Goal: Information Seeking & Learning: Learn about a topic

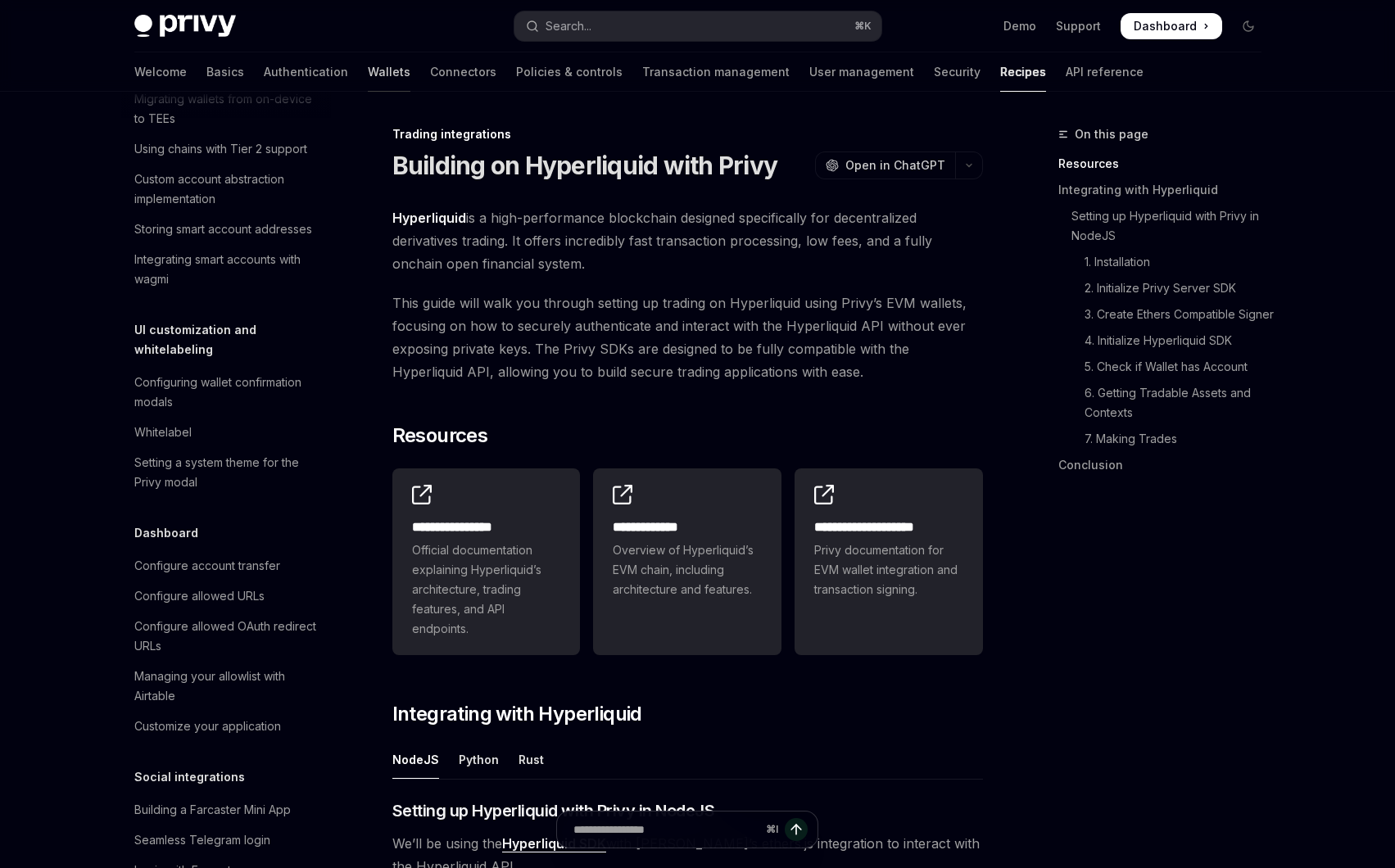
scroll to position [635, 0]
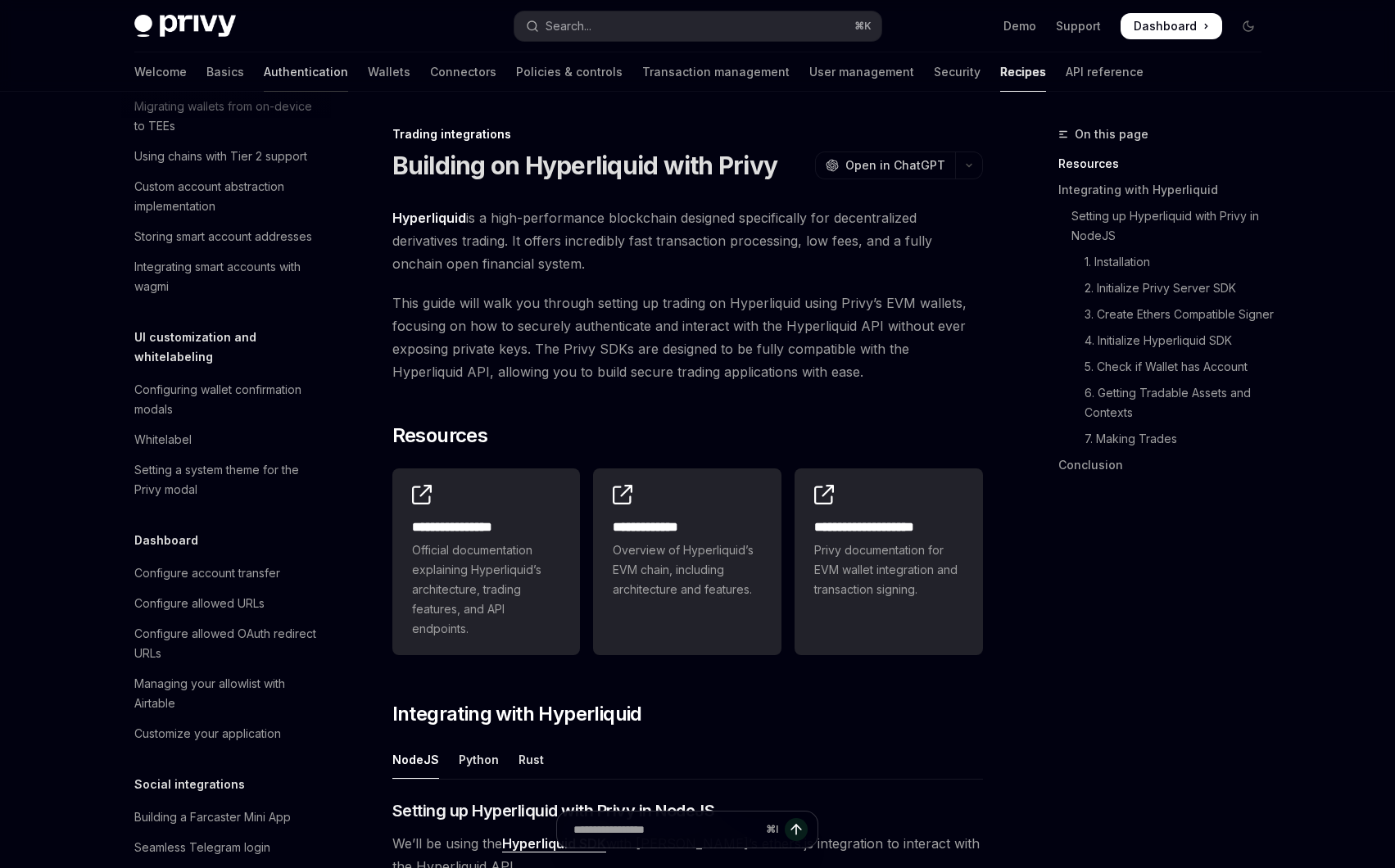
click at [268, 76] on link "Authentication" at bounding box center [306, 72] width 85 height 39
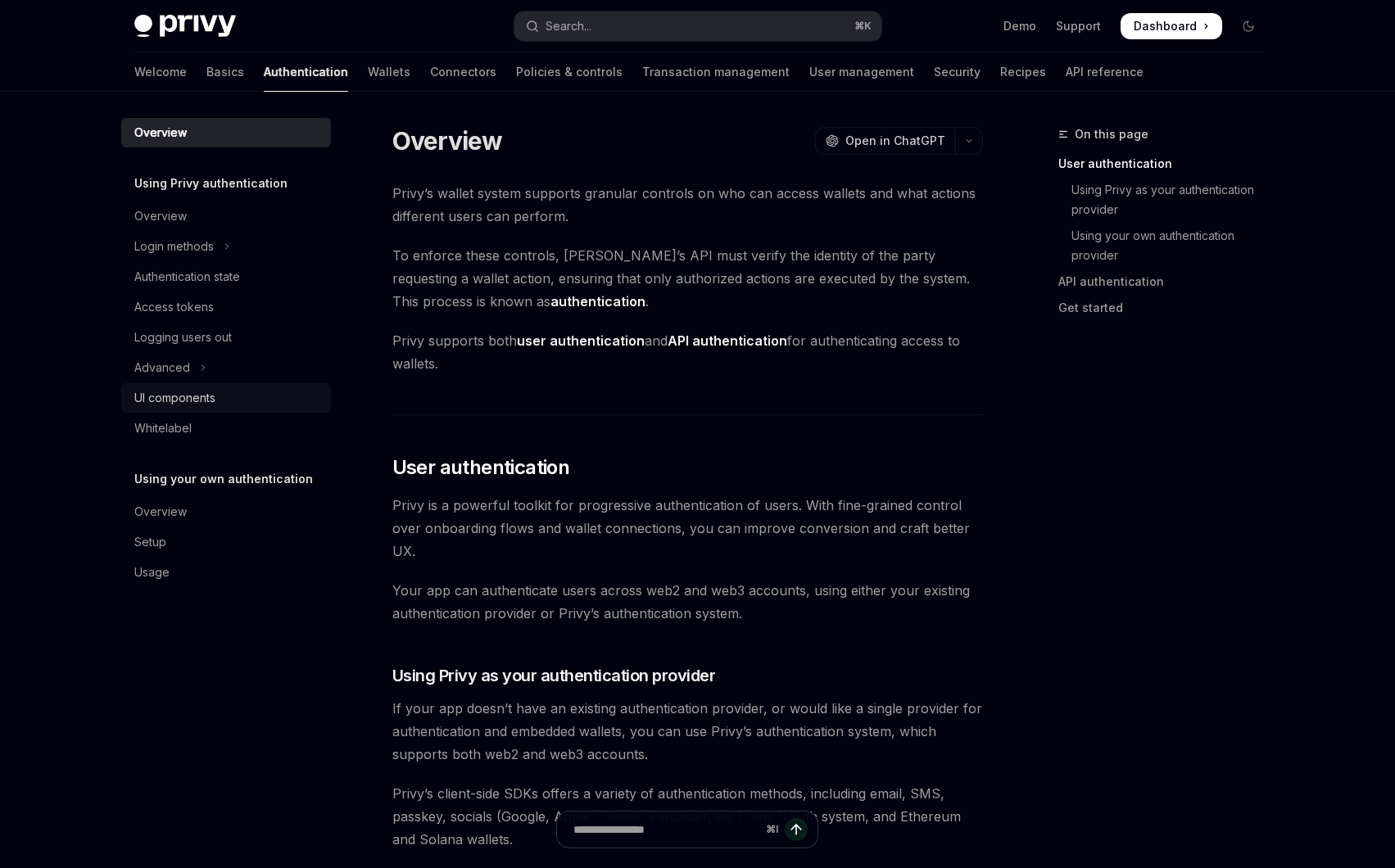
click at [212, 404] on div "UI components" at bounding box center [175, 397] width 81 height 19
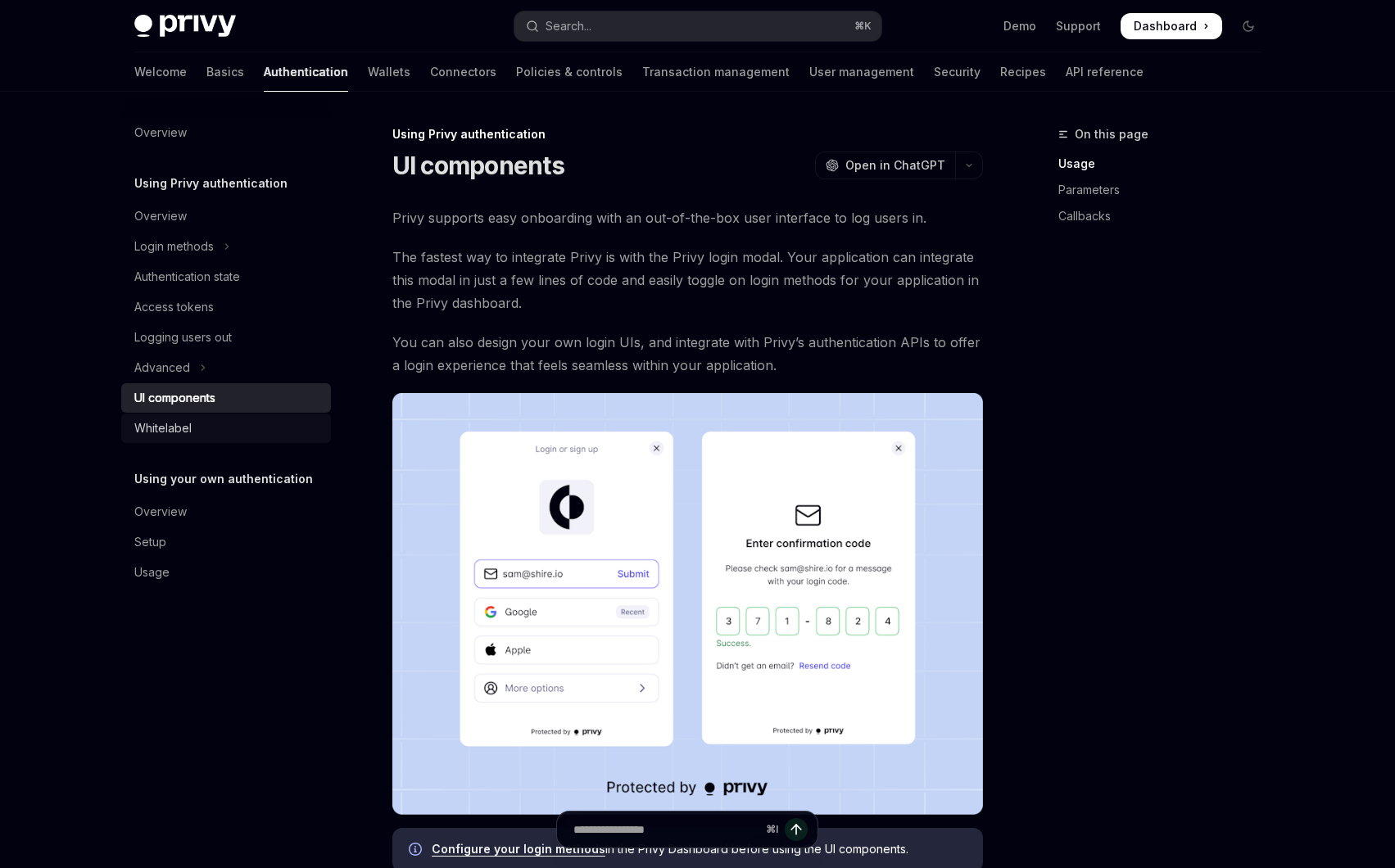
click at [231, 434] on div "Whitelabel" at bounding box center [228, 428] width 186 height 19
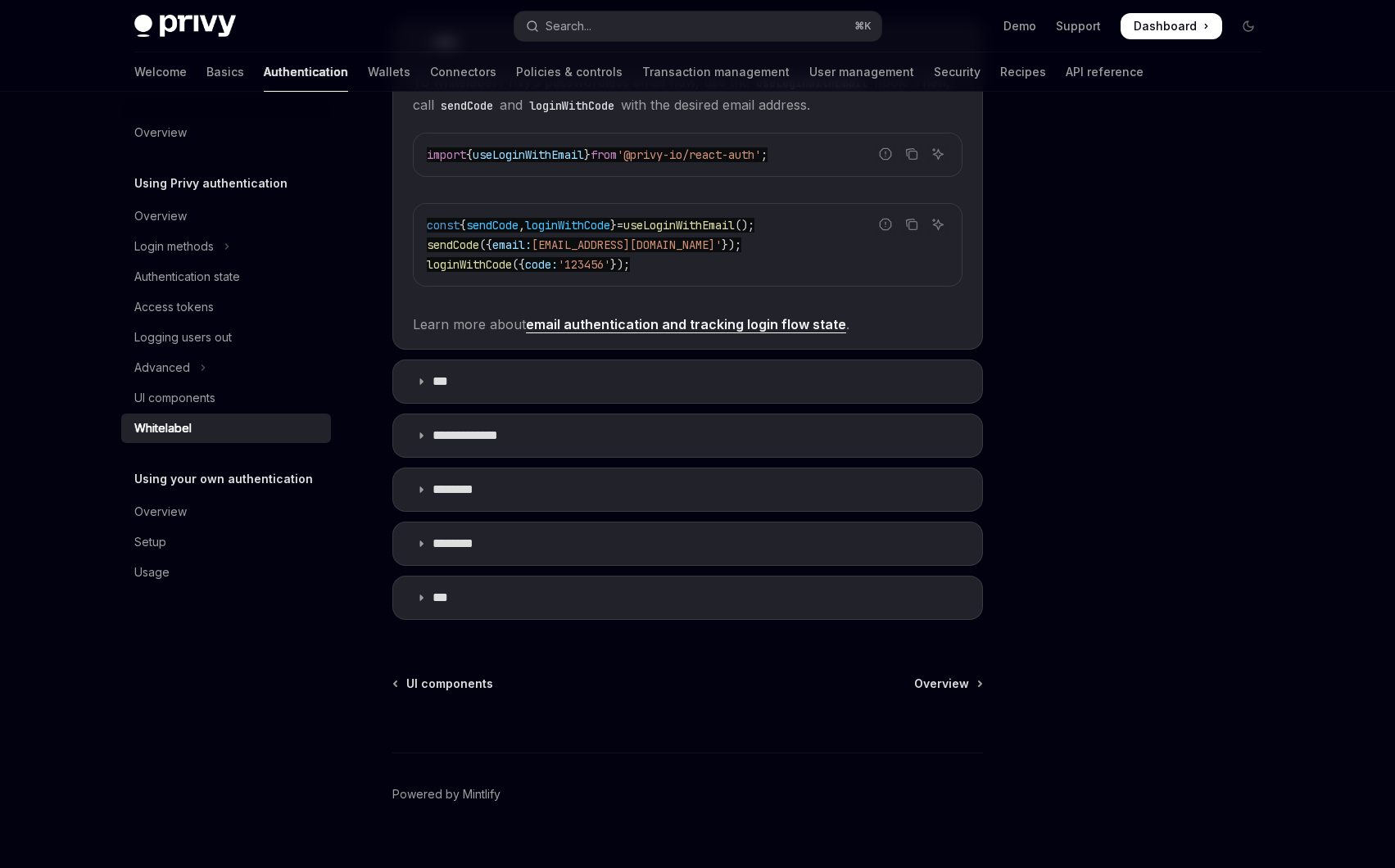
scroll to position [441, 0]
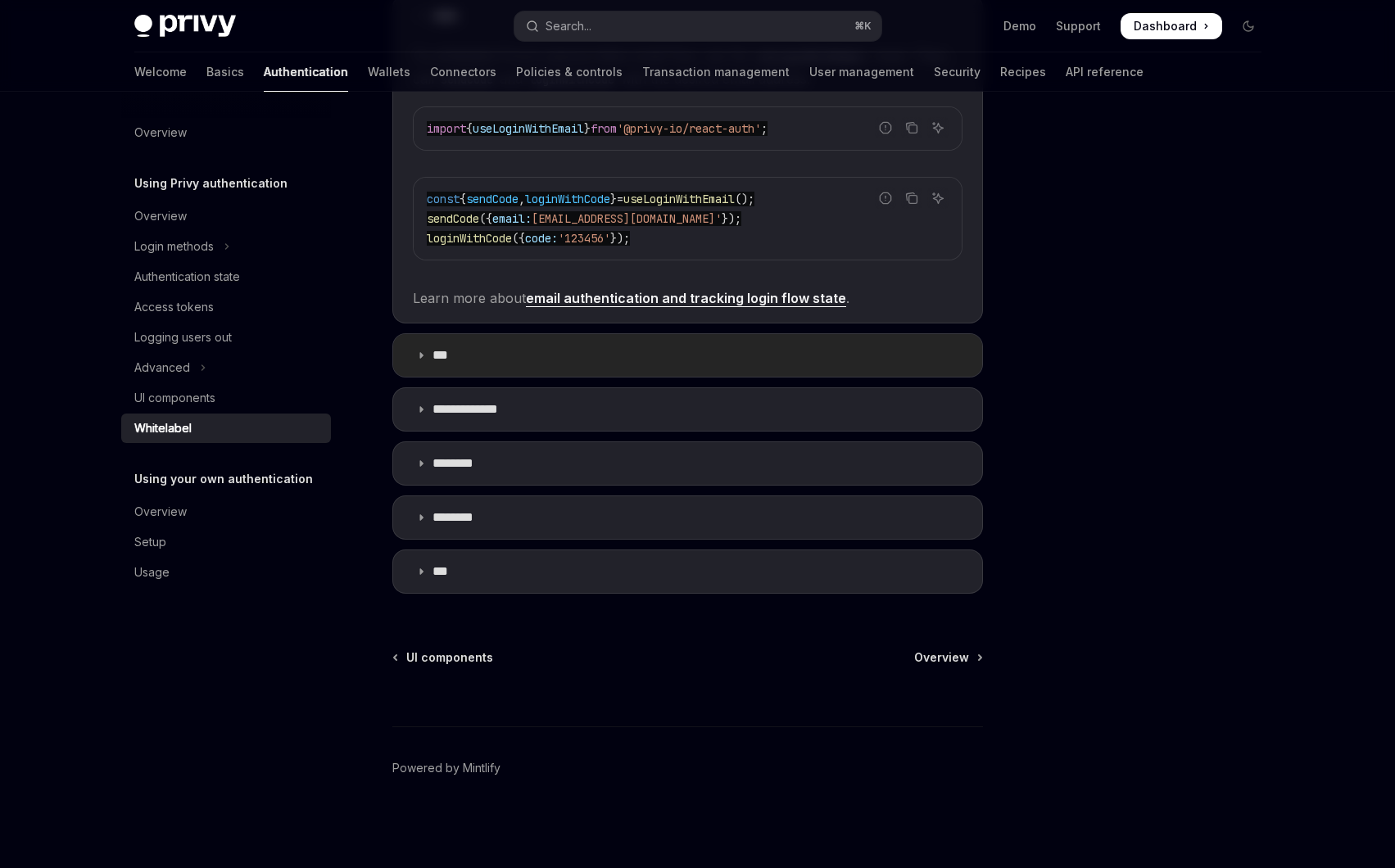
click at [476, 360] on summary "***" at bounding box center [687, 356] width 589 height 42
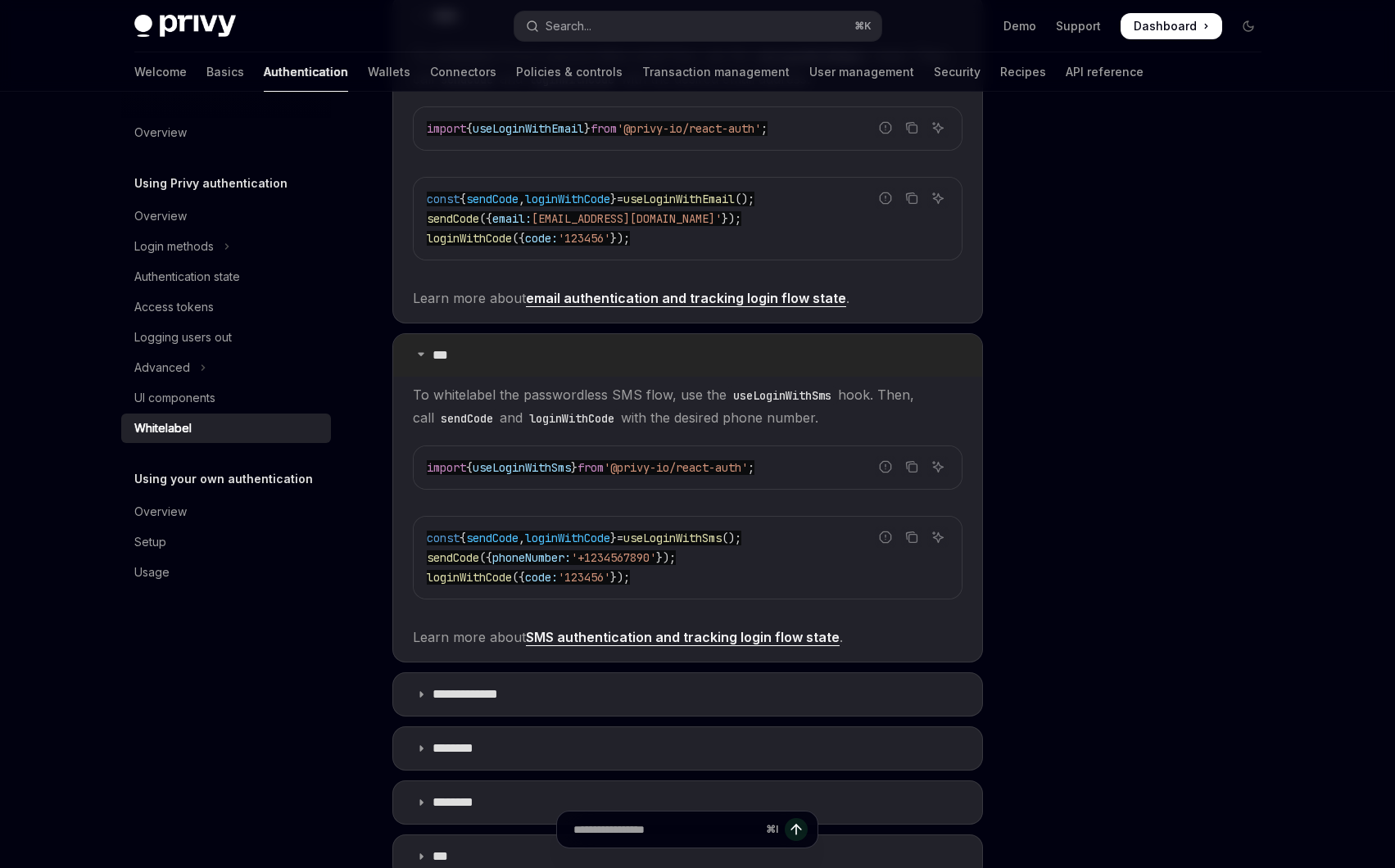
click at [477, 359] on summary "***" at bounding box center [687, 356] width 589 height 42
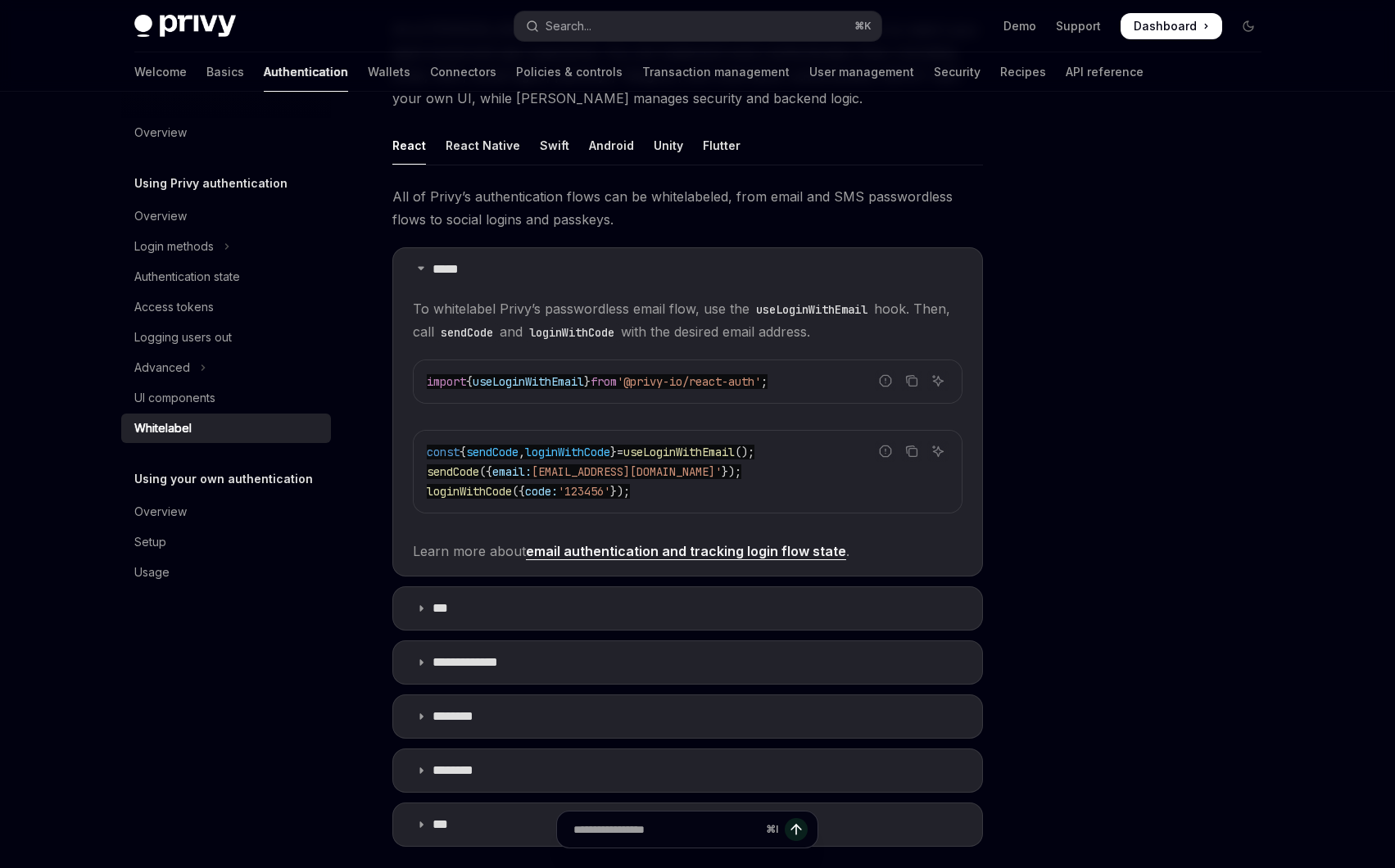
scroll to position [441, 0]
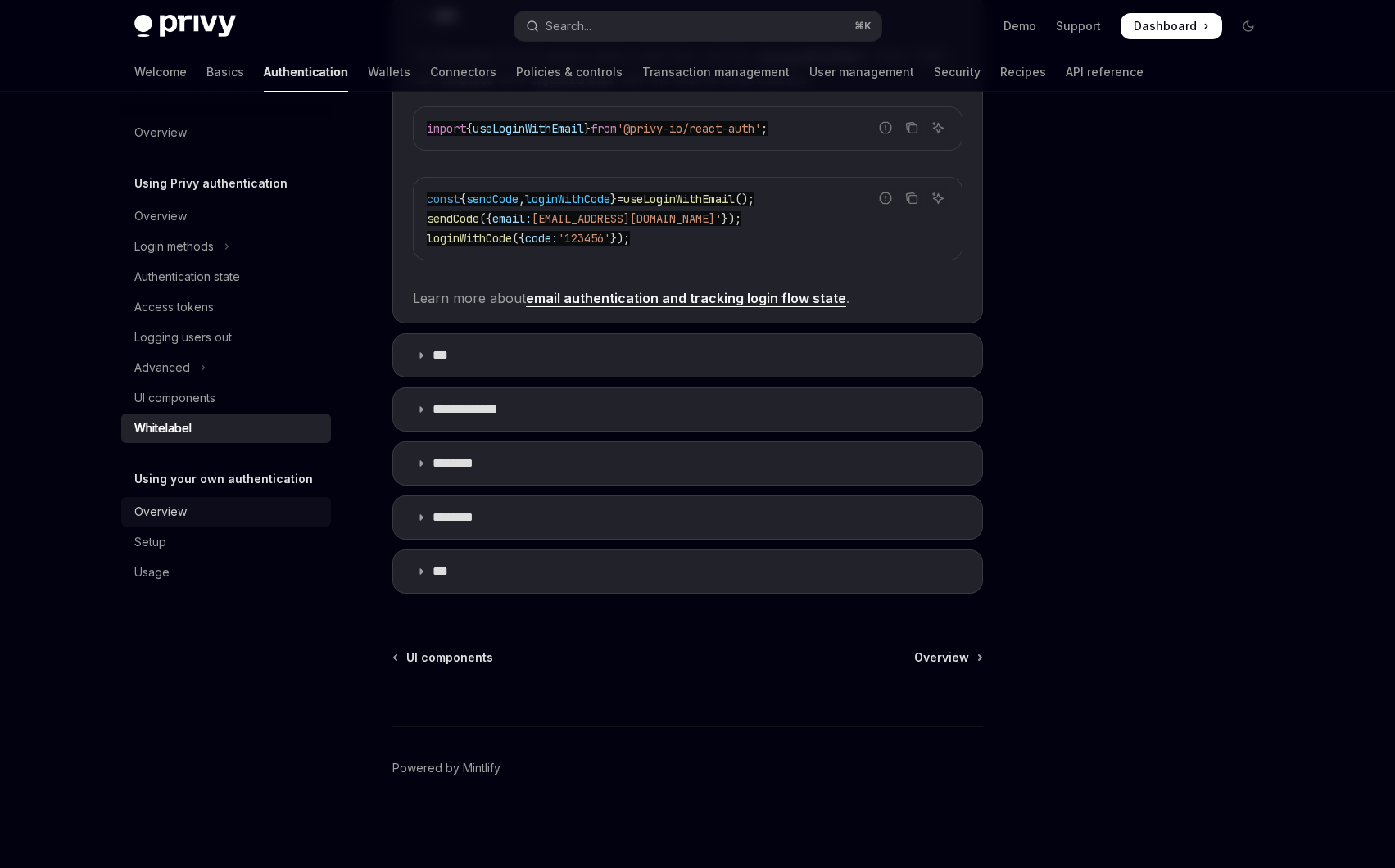
click at [214, 506] on div "Overview" at bounding box center [228, 511] width 186 height 19
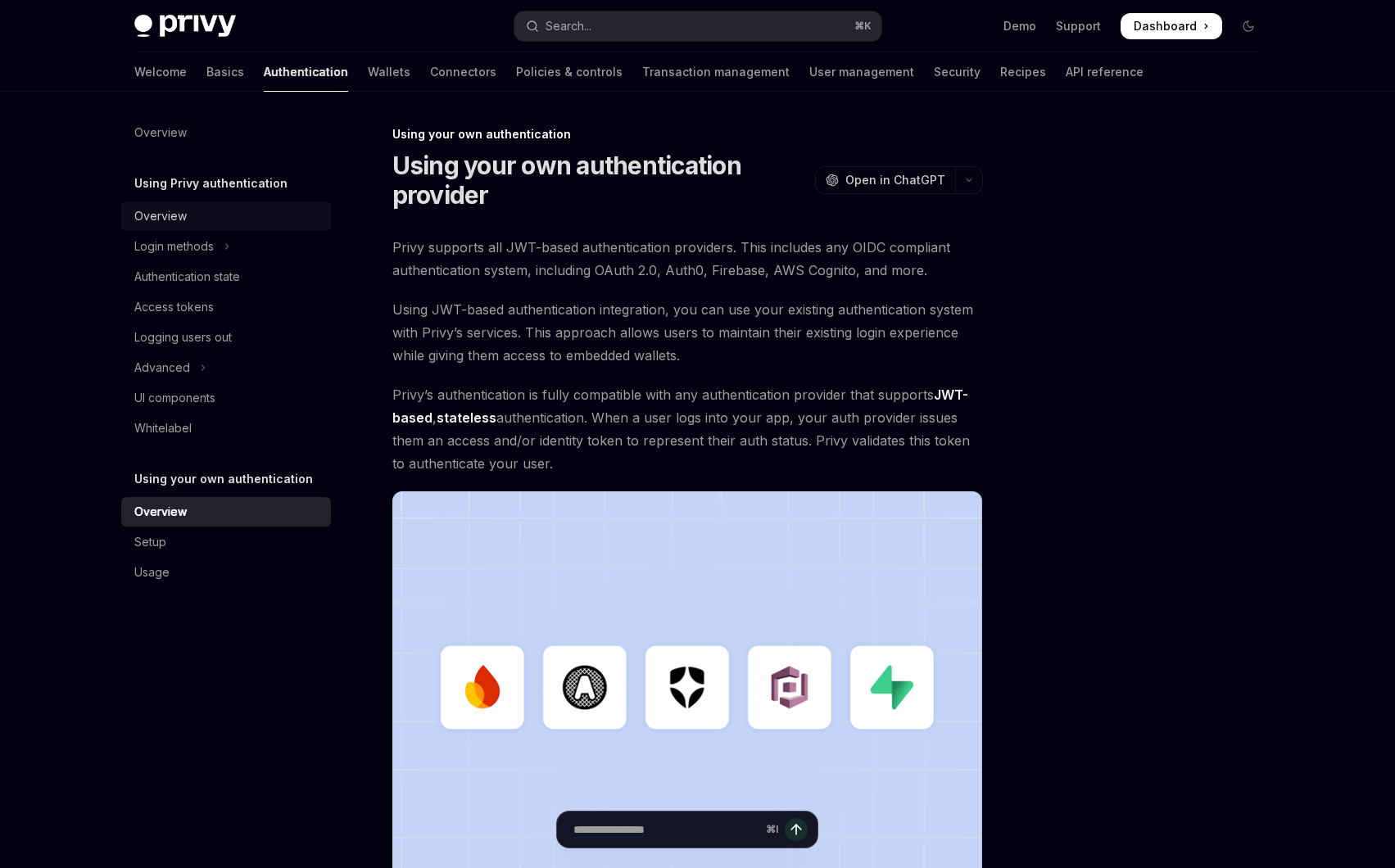
click at [215, 221] on div "Overview" at bounding box center [228, 216] width 186 height 19
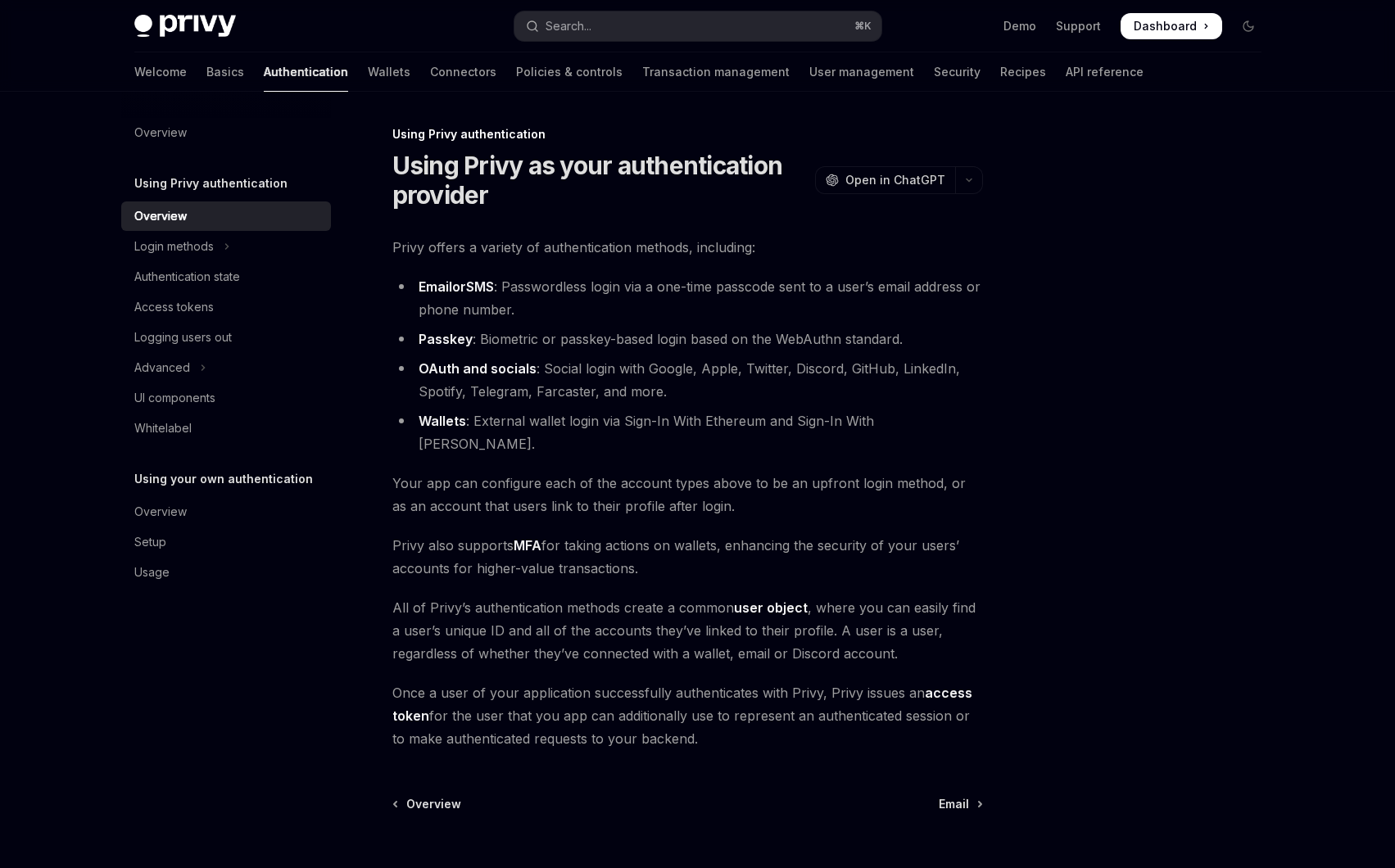
scroll to position [51, 0]
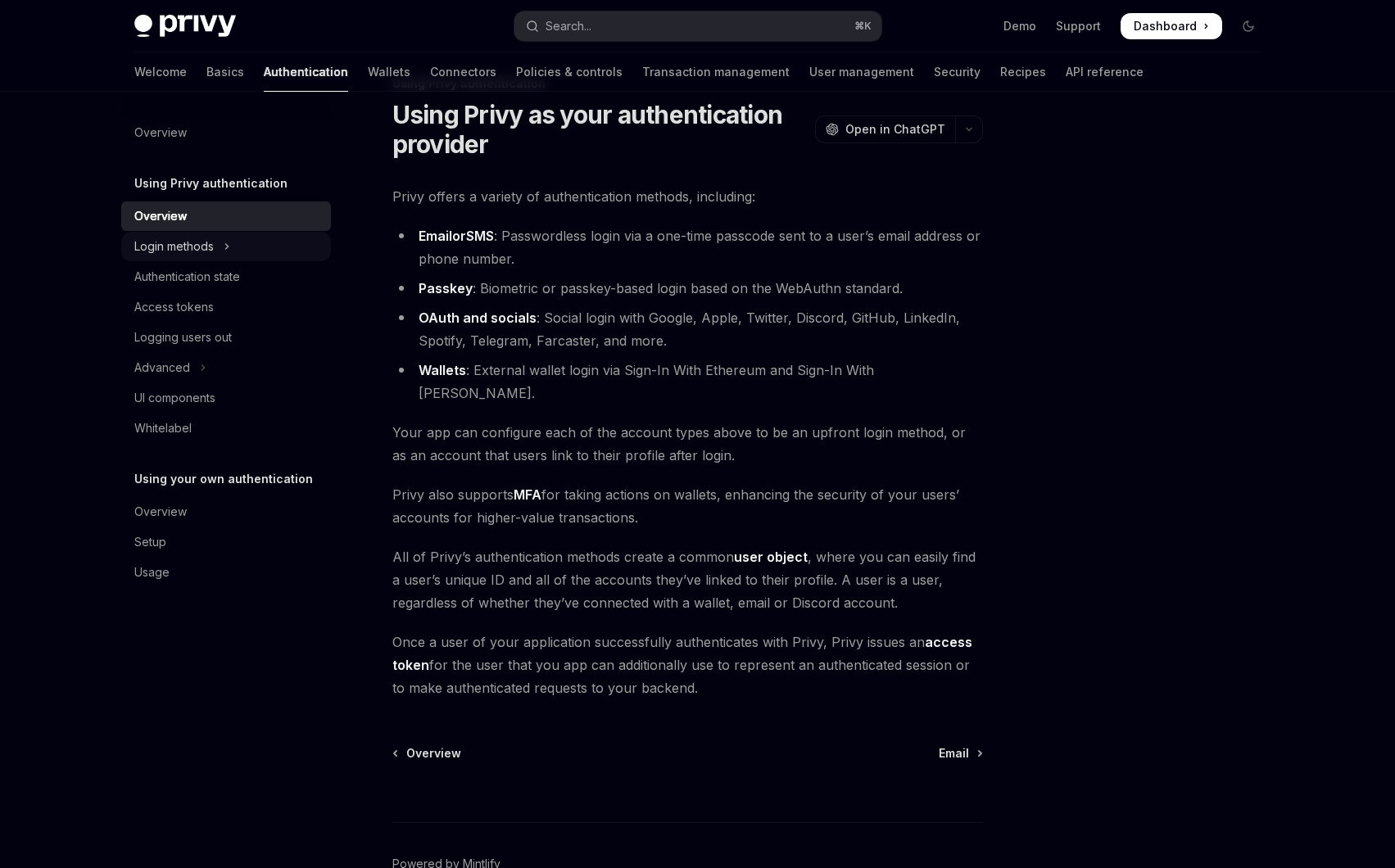
click at [244, 253] on button "Login methods" at bounding box center [226, 246] width 210 height 30
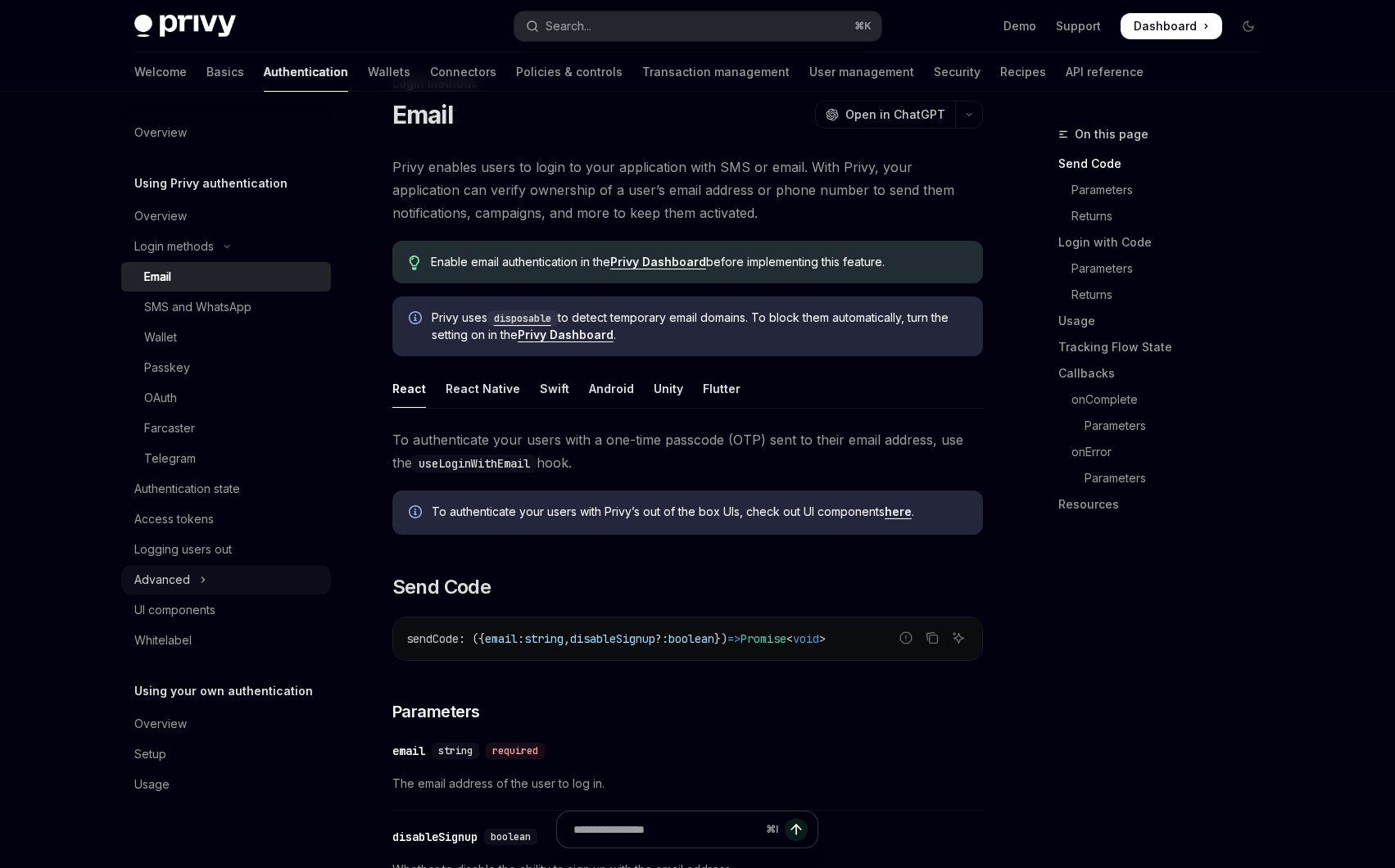
click at [204, 583] on icon "Toggle Advanced section" at bounding box center [203, 579] width 7 height 19
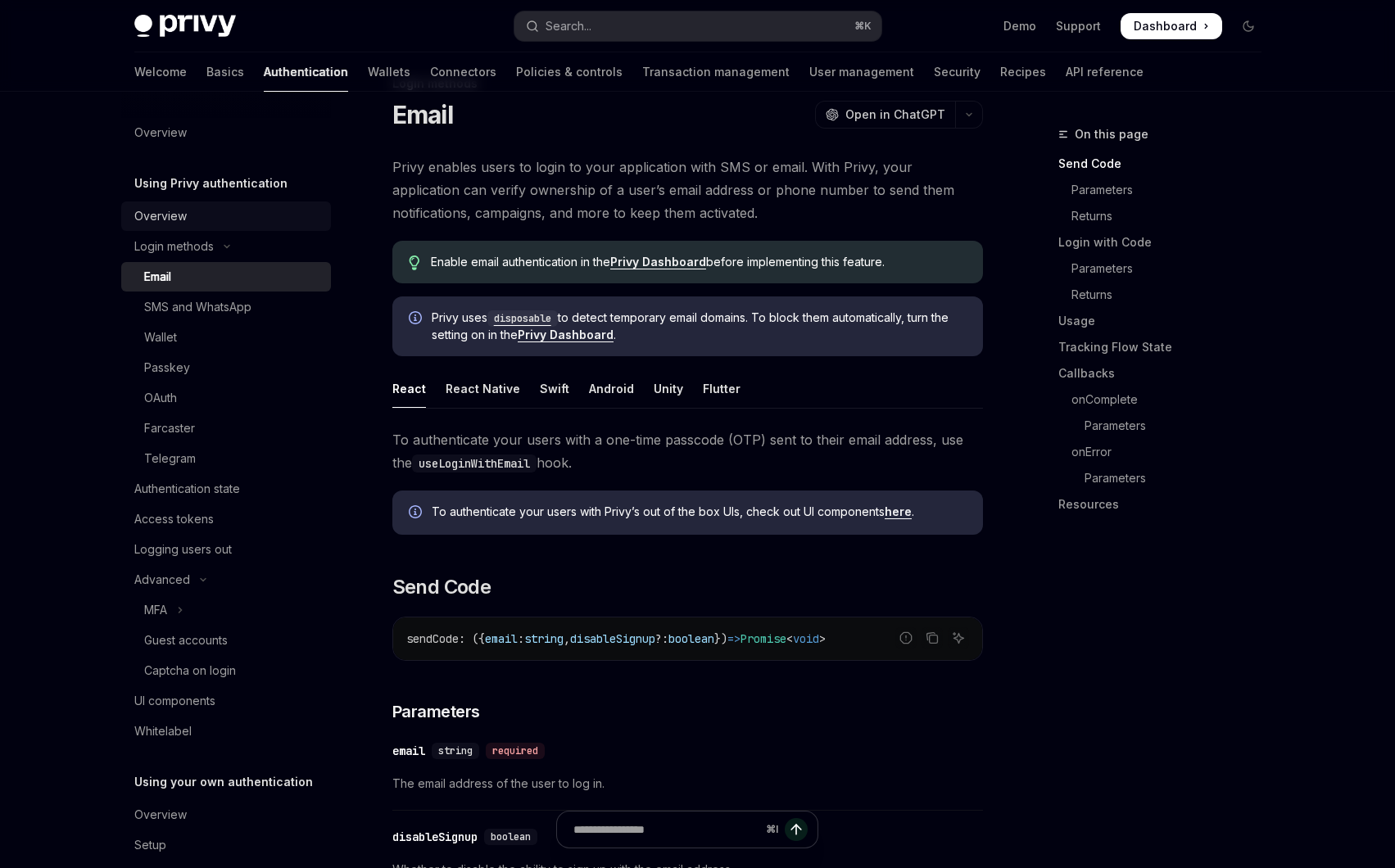
click at [180, 229] on link "Overview" at bounding box center [226, 216] width 210 height 30
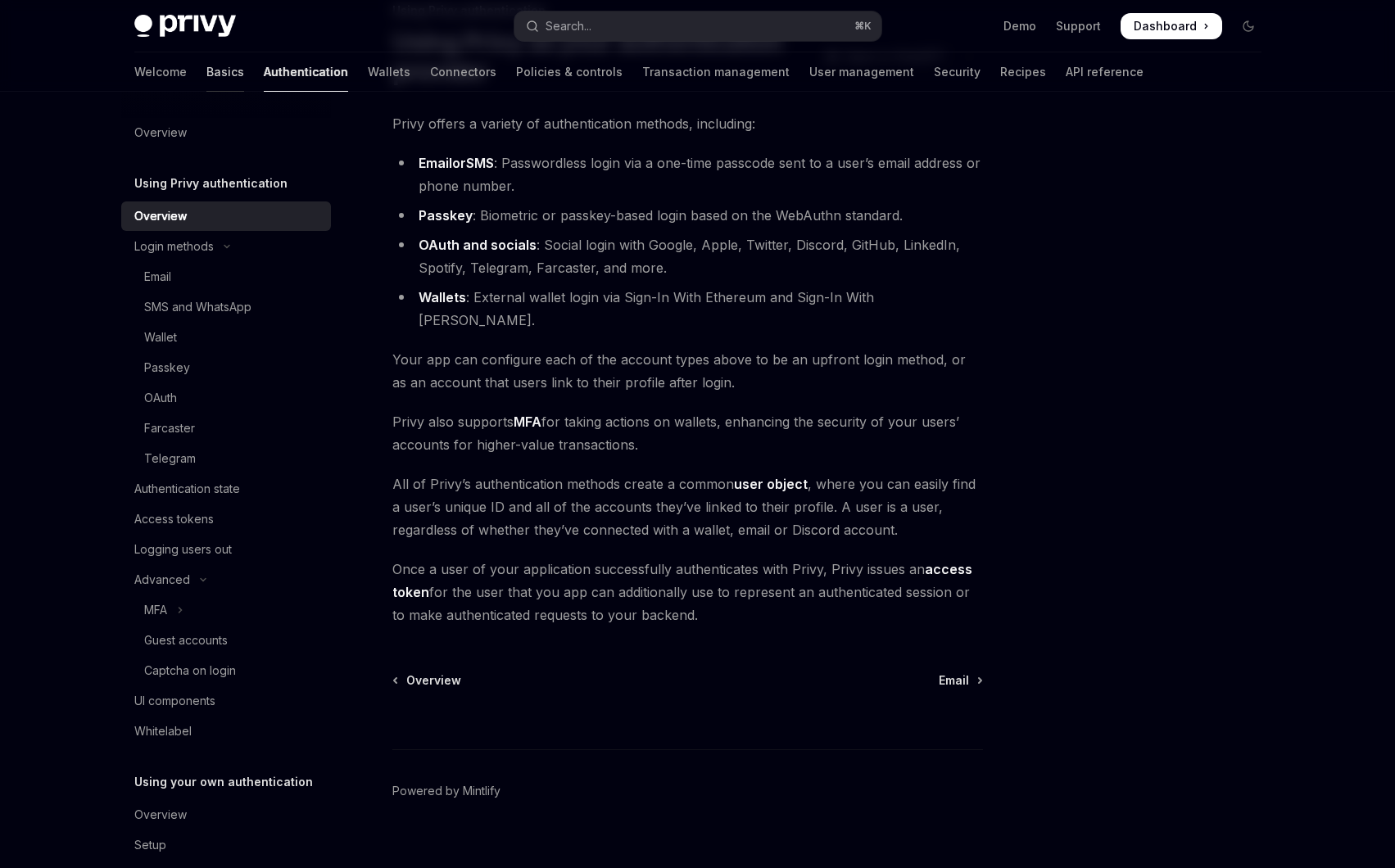
click at [207, 76] on link "Basics" at bounding box center [225, 72] width 37 height 39
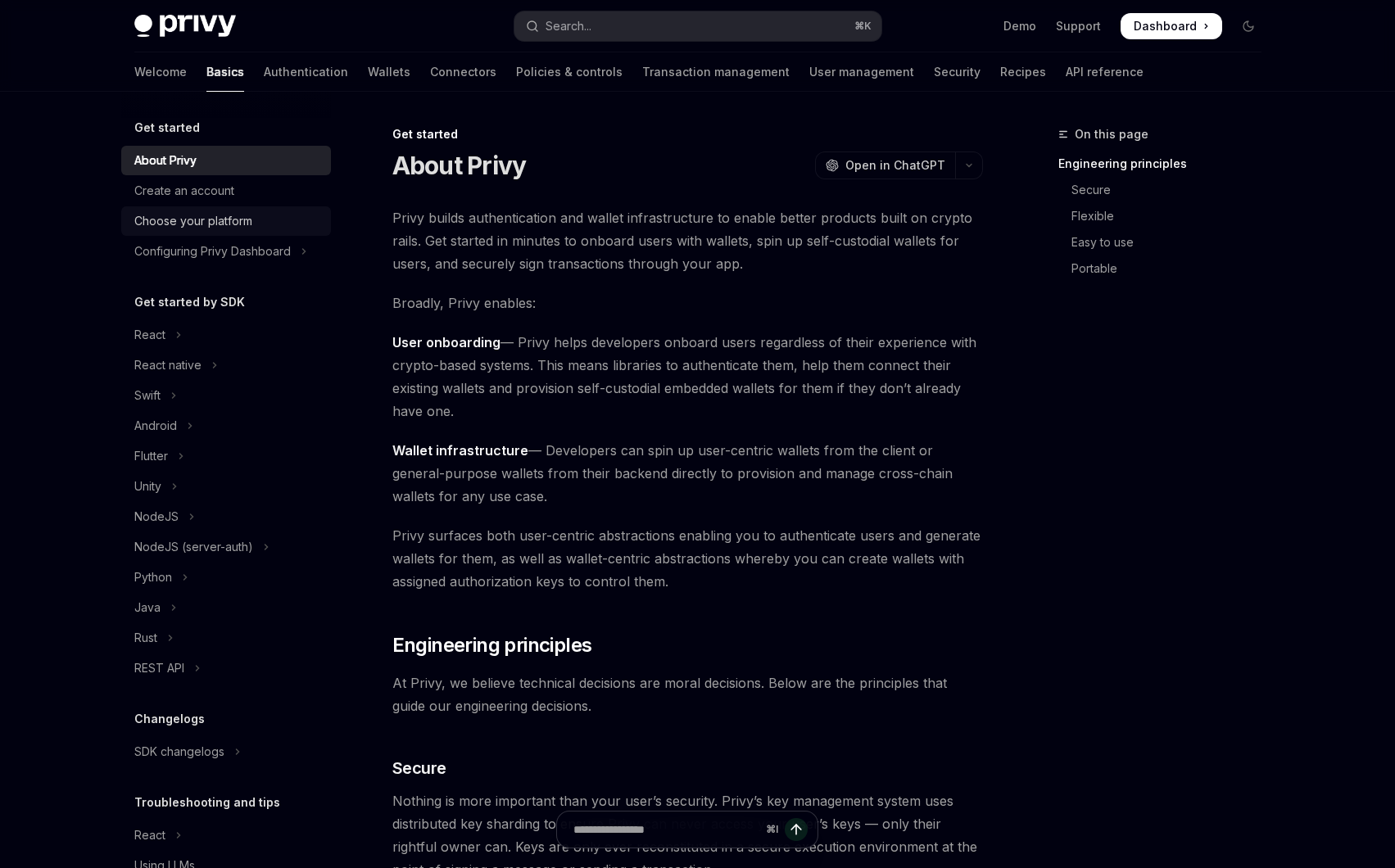
click at [235, 222] on div "Choose your platform" at bounding box center [193, 220] width 118 height 19
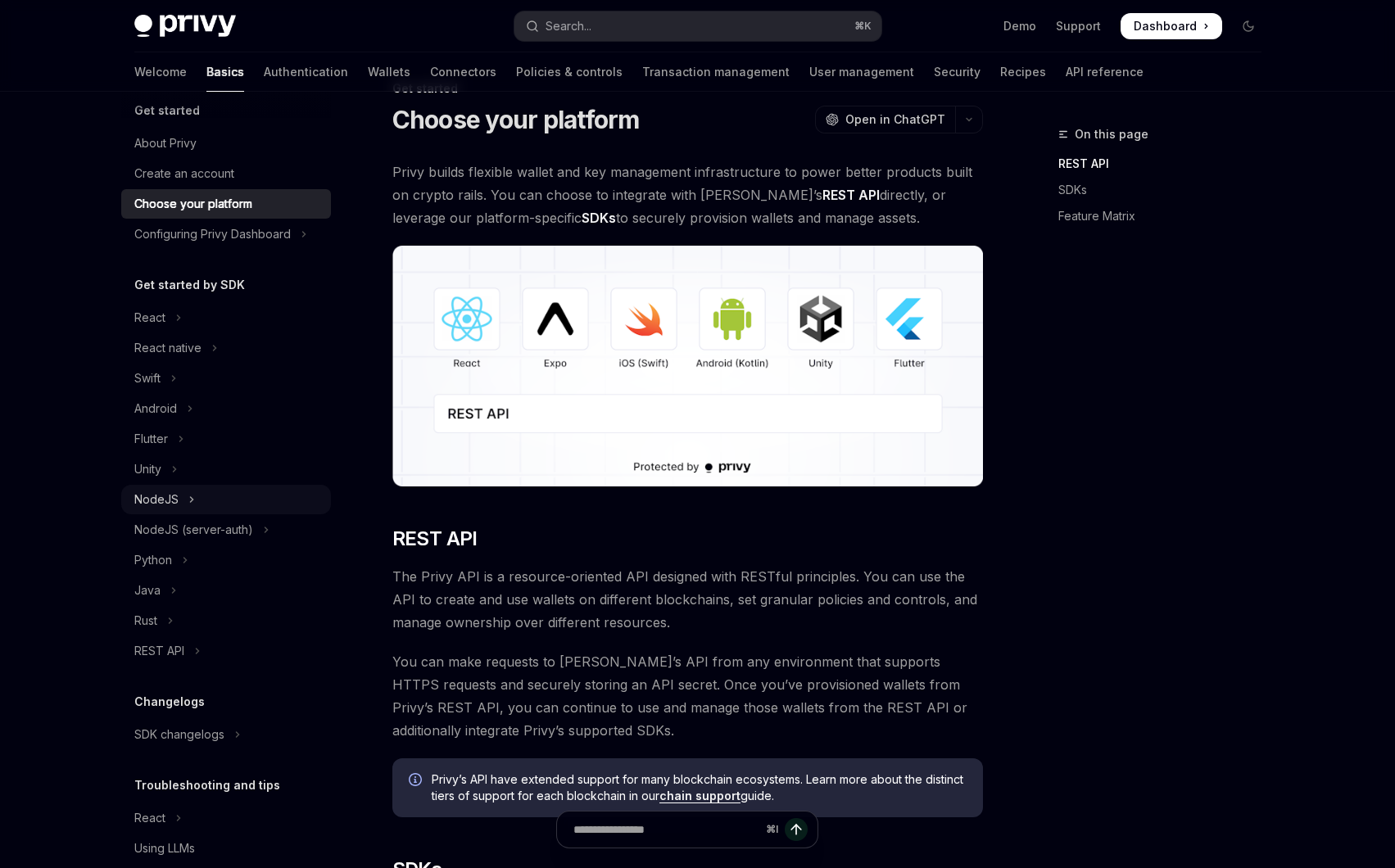
scroll to position [8, 0]
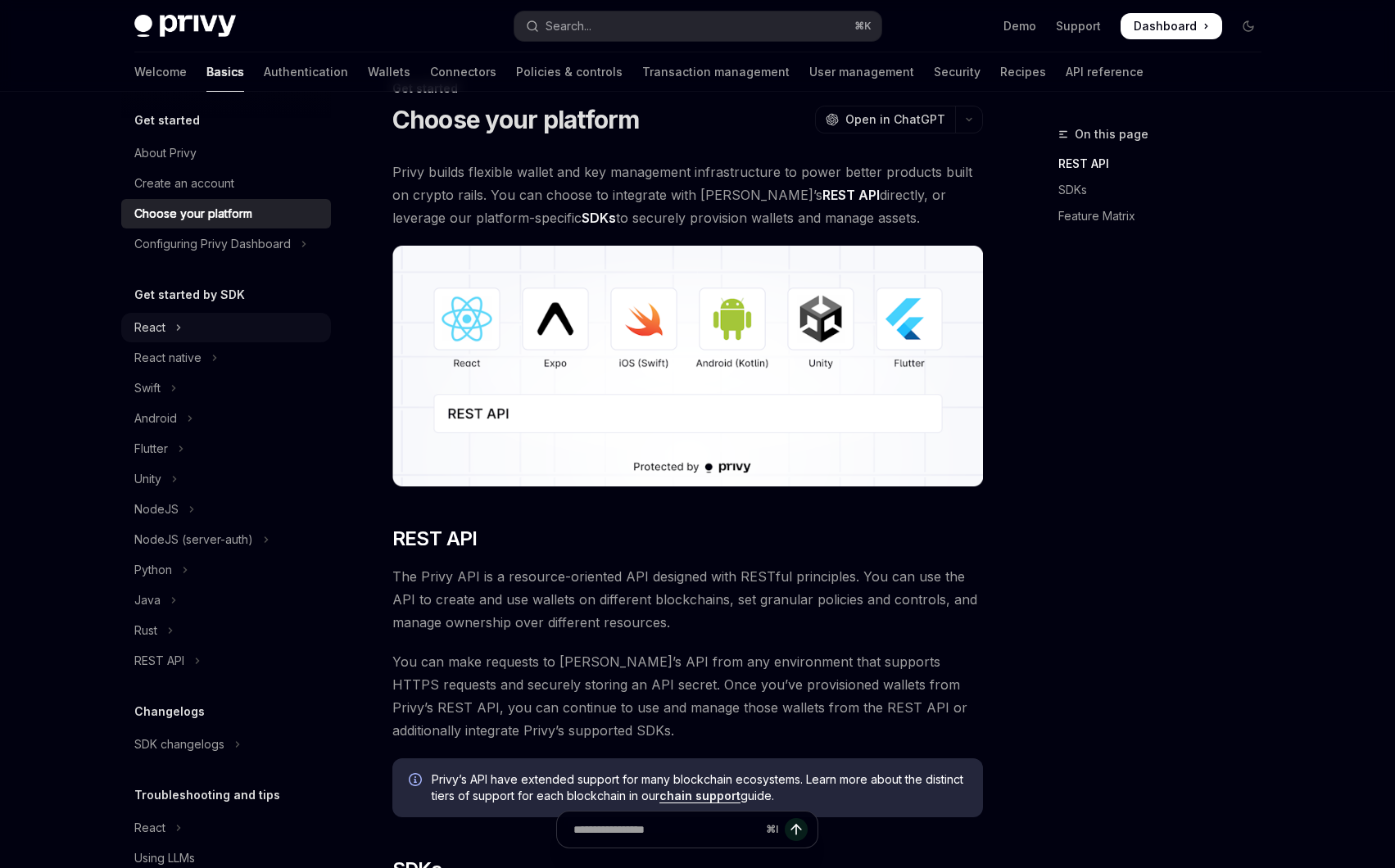
click at [208, 329] on button "React" at bounding box center [226, 327] width 210 height 30
type textarea "*"
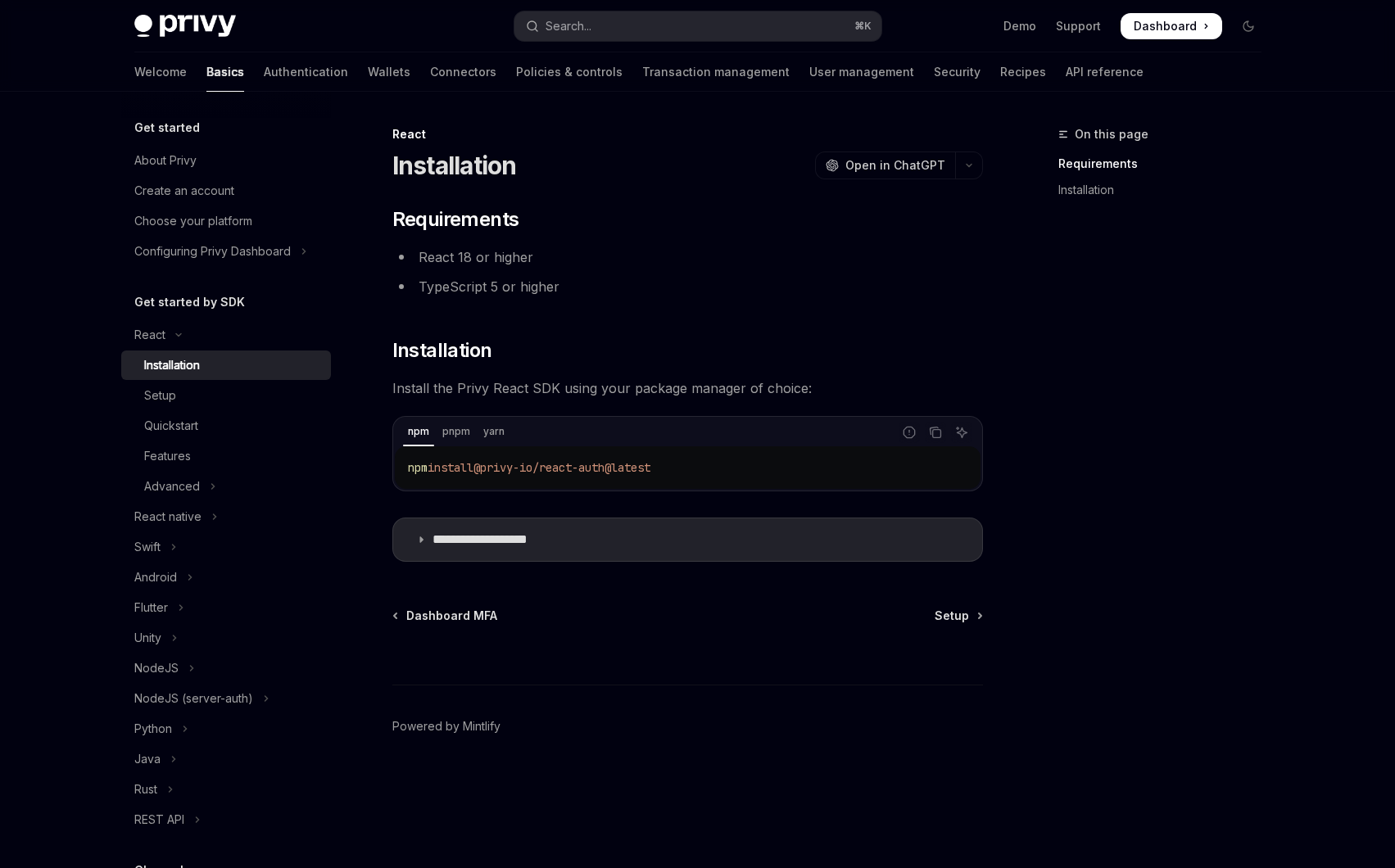
click at [576, 377] on span "Install the Privy React SDK using your package manager of choice:" at bounding box center [687, 388] width 590 height 23
